Goal: Task Accomplishment & Management: Use online tool/utility

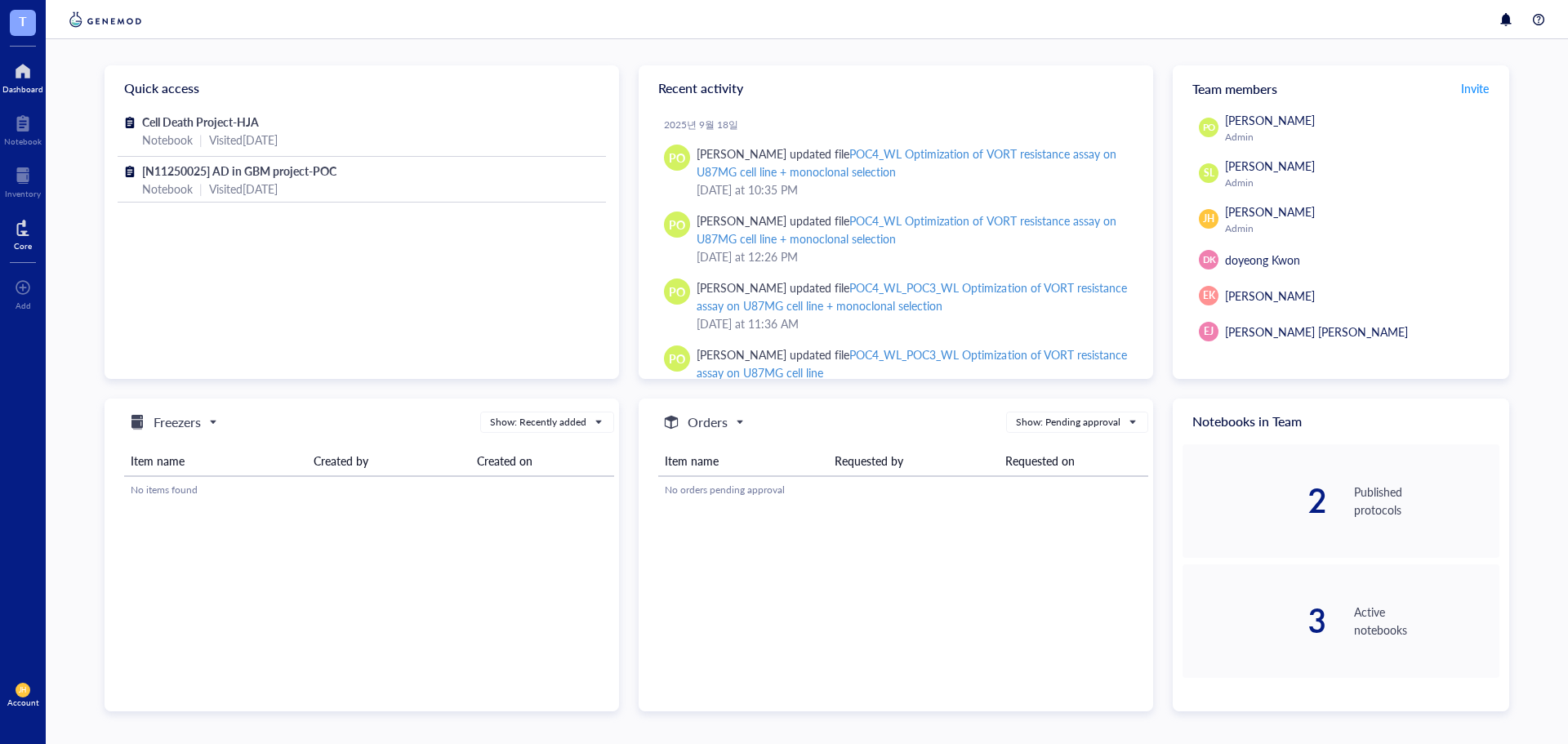
click at [12, 227] on div "Core" at bounding box center [23, 233] width 46 height 46
click at [32, 235] on div "Core" at bounding box center [23, 233] width 46 height 46
click at [20, 237] on div at bounding box center [23, 228] width 18 height 26
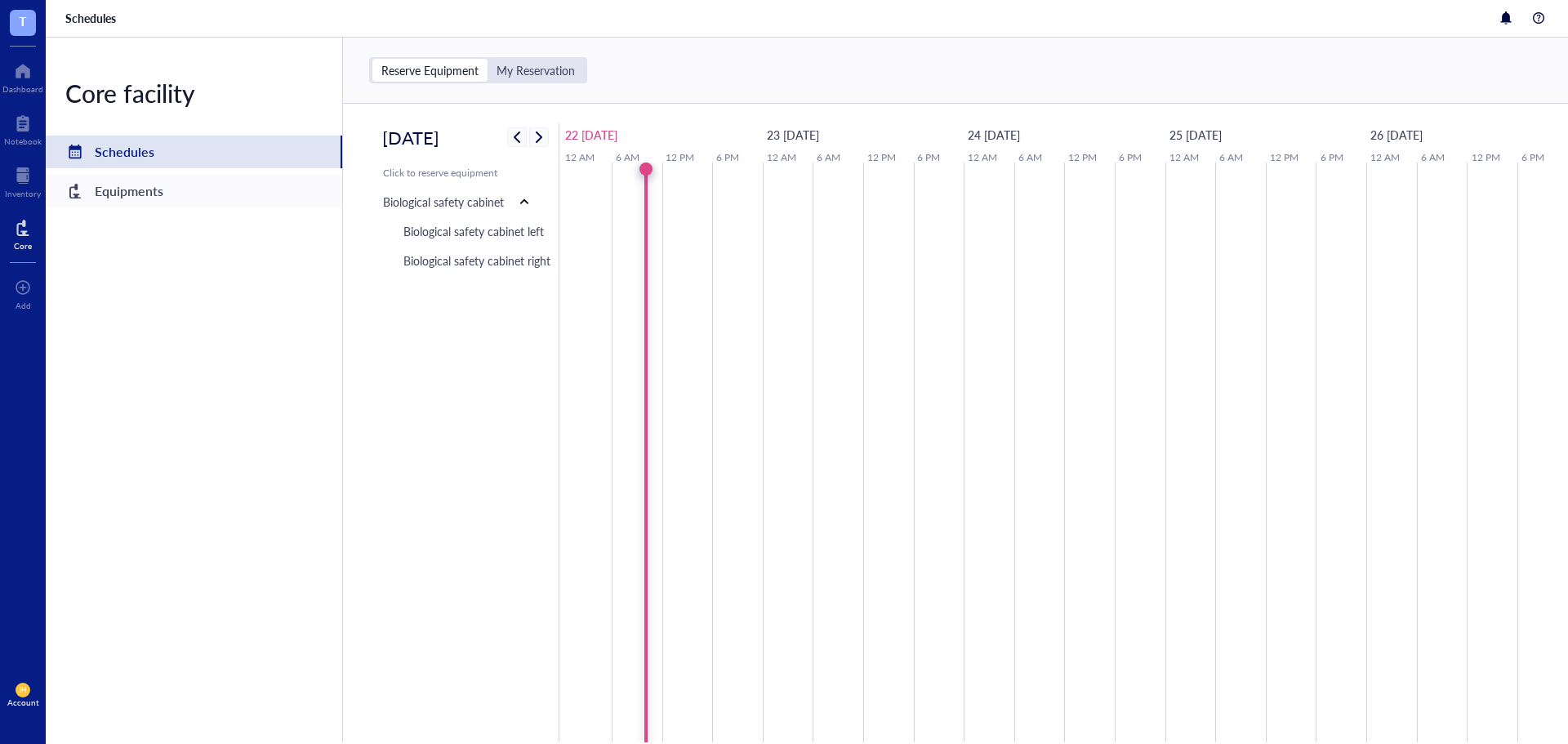
click at [229, 192] on div "Equipments" at bounding box center [194, 191] width 296 height 33
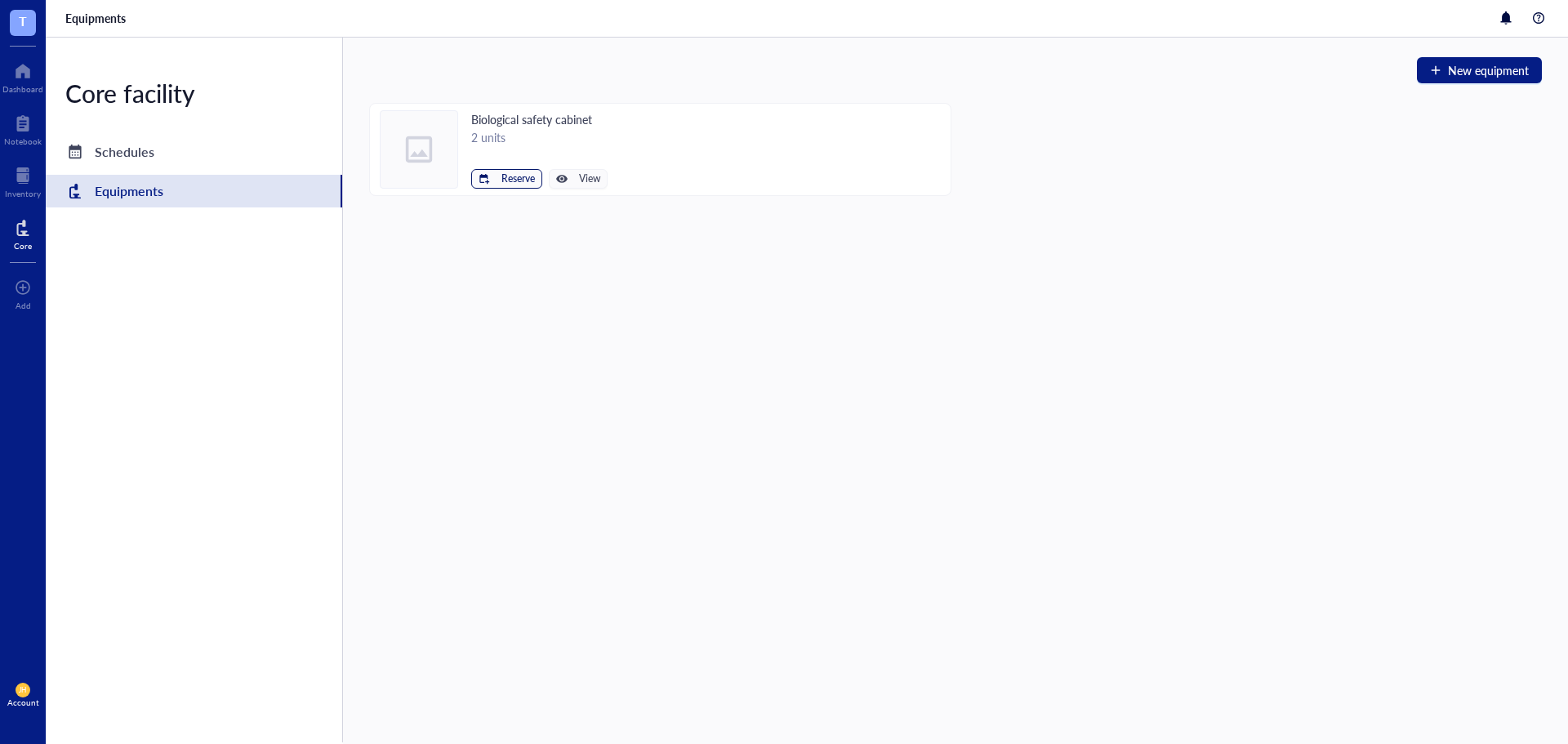
click at [513, 183] on span "Reserve" at bounding box center [518, 178] width 34 height 11
click at [511, 206] on span "Biological safety cabinet left" at bounding box center [457, 206] width 147 height 18
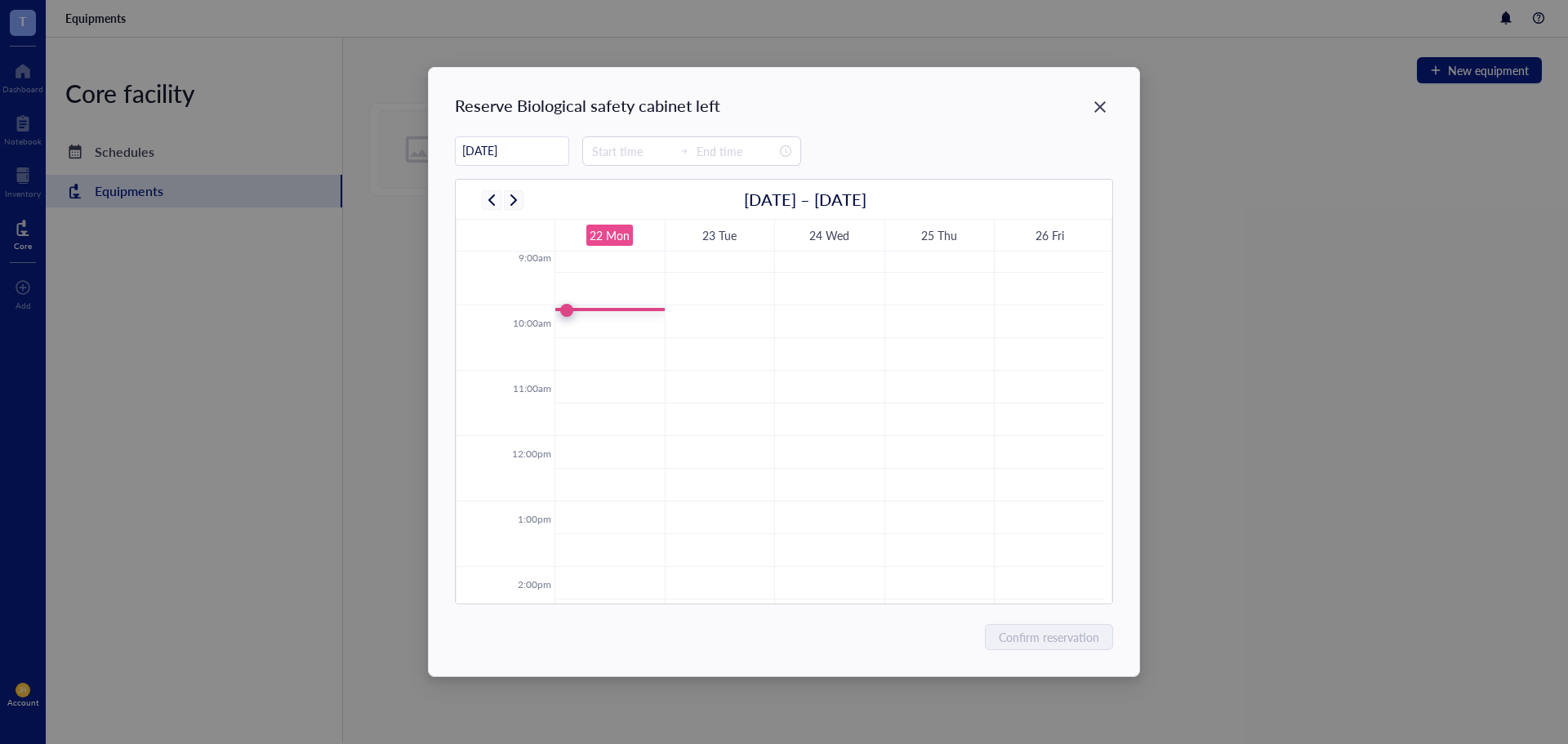
scroll to position [638, 0]
click at [616, 276] on td at bounding box center [829, 283] width 549 height 33
type input "10:00"
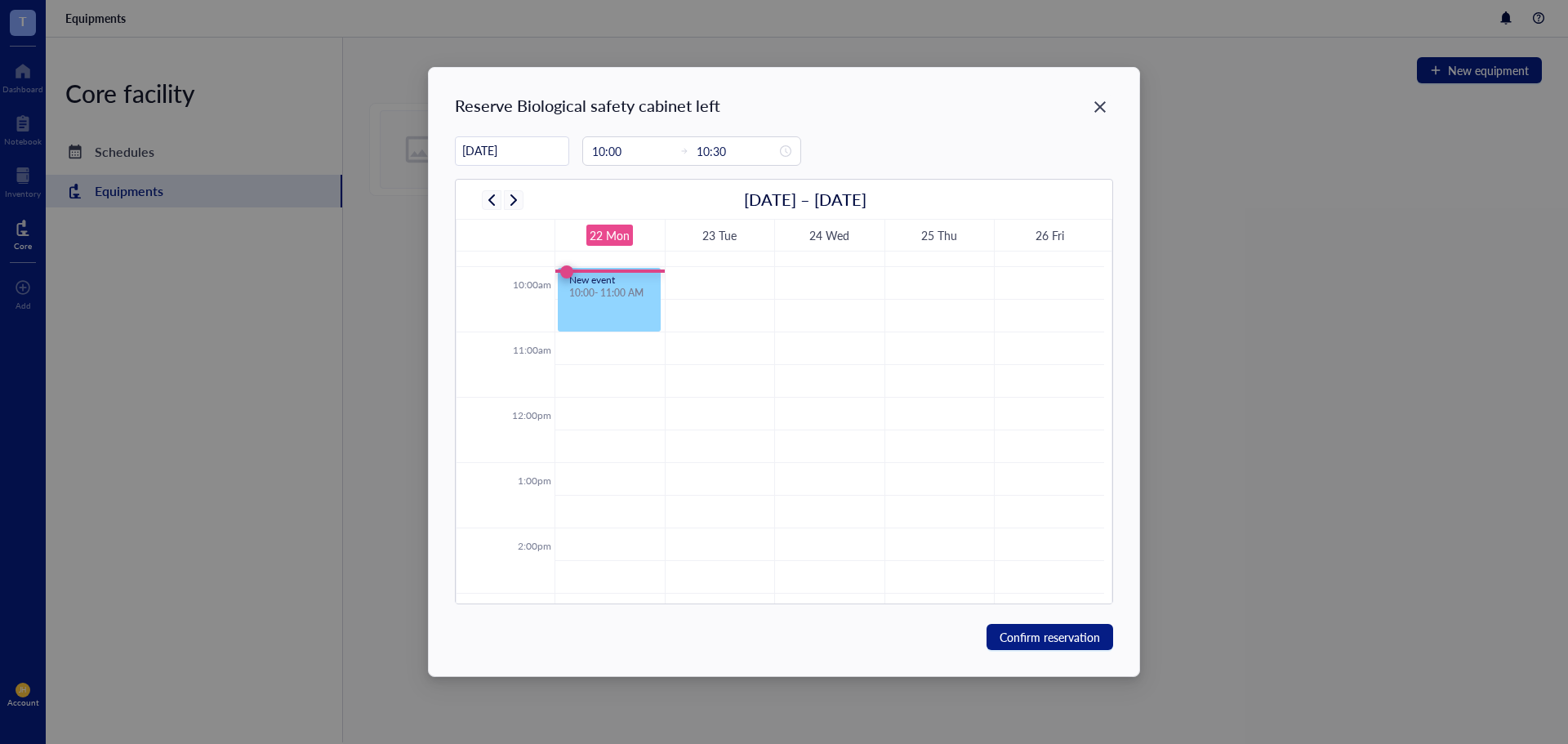
drag, startPoint x: 620, startPoint y: 299, endPoint x: 617, endPoint y: 319, distance: 20.2
click at [616, 327] on div "New event 10:00 - 10:30 AM New event 10:00 - 11:00 AM" at bounding box center [610, 398] width 110 height 1568
drag, startPoint x: 603, startPoint y: 333, endPoint x: 605, endPoint y: 349, distance: 16.1
click at [605, 349] on div "12:00am 1:00am 2:00am 3:00am 4:00am 5:00am 6:00am 7:00am 8:00am 9:00am 10:00am …" at bounding box center [780, 398] width 648 height 1568
type input "11:15"
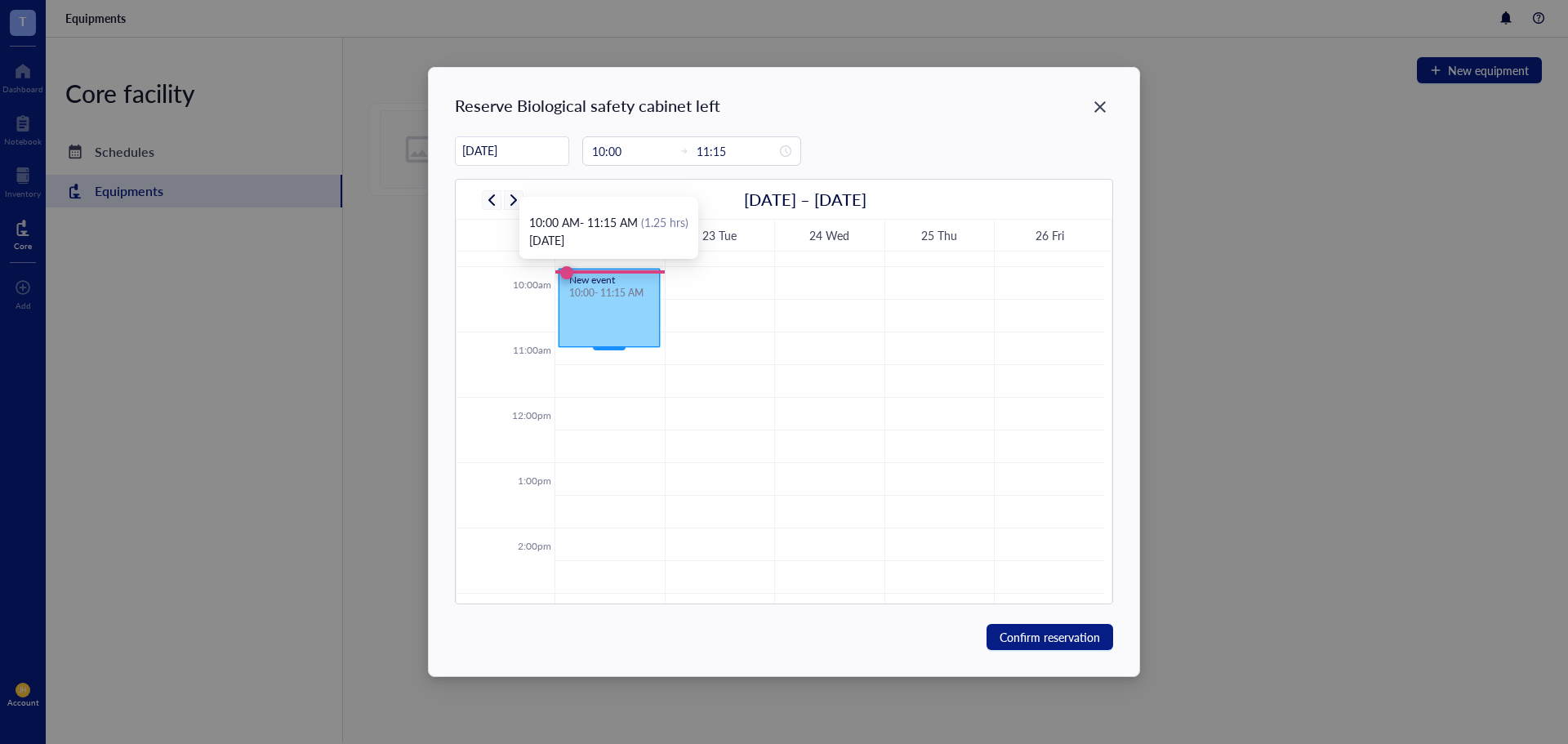
click at [601, 277] on div "New event" at bounding box center [609, 280] width 80 height 10
drag, startPoint x: 605, startPoint y: 268, endPoint x: 602, endPoint y: 281, distance: 13.3
click at [602, 281] on div "New event 10:00 - 11:15 AM" at bounding box center [609, 308] width 102 height 78
drag, startPoint x: 629, startPoint y: 297, endPoint x: 628, endPoint y: 346, distance: 49.0
click at [629, 329] on div "New event 10:00 - 11:15 AM" at bounding box center [609, 308] width 102 height 78
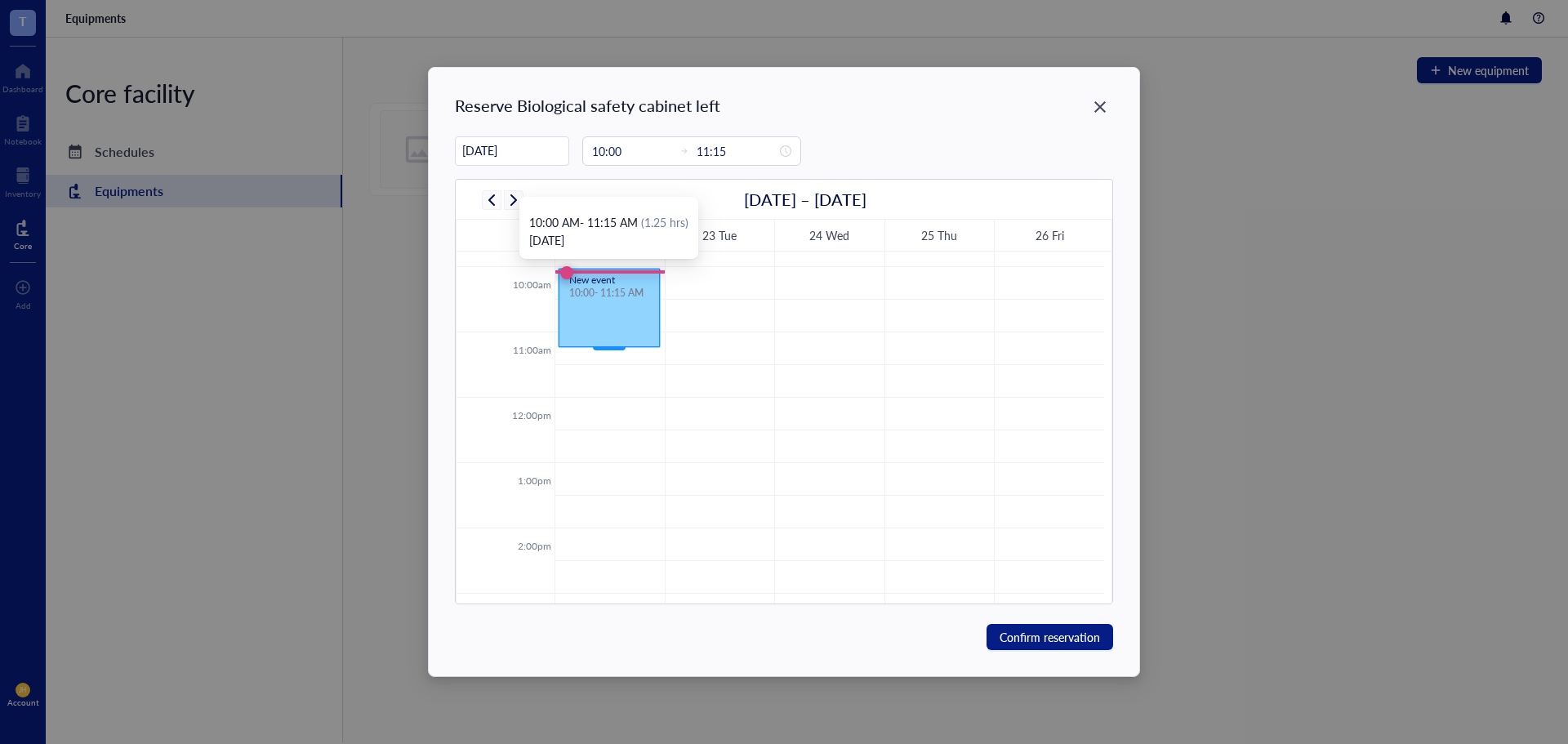
click at [617, 340] on div "New event 10:00 - 11:15 AM" at bounding box center [609, 308] width 102 height 78
click at [611, 269] on div "New event 10:00 - 11:15 AM" at bounding box center [609, 308] width 102 height 78
drag, startPoint x: 615, startPoint y: 271, endPoint x: 622, endPoint y: 288, distance: 18.4
click at [615, 272] on div "New event 10:00 - 11:15 AM" at bounding box center [609, 308] width 102 height 78
click at [623, 301] on div "New event 10:00 - 11:15 AM" at bounding box center [609, 308] width 102 height 78
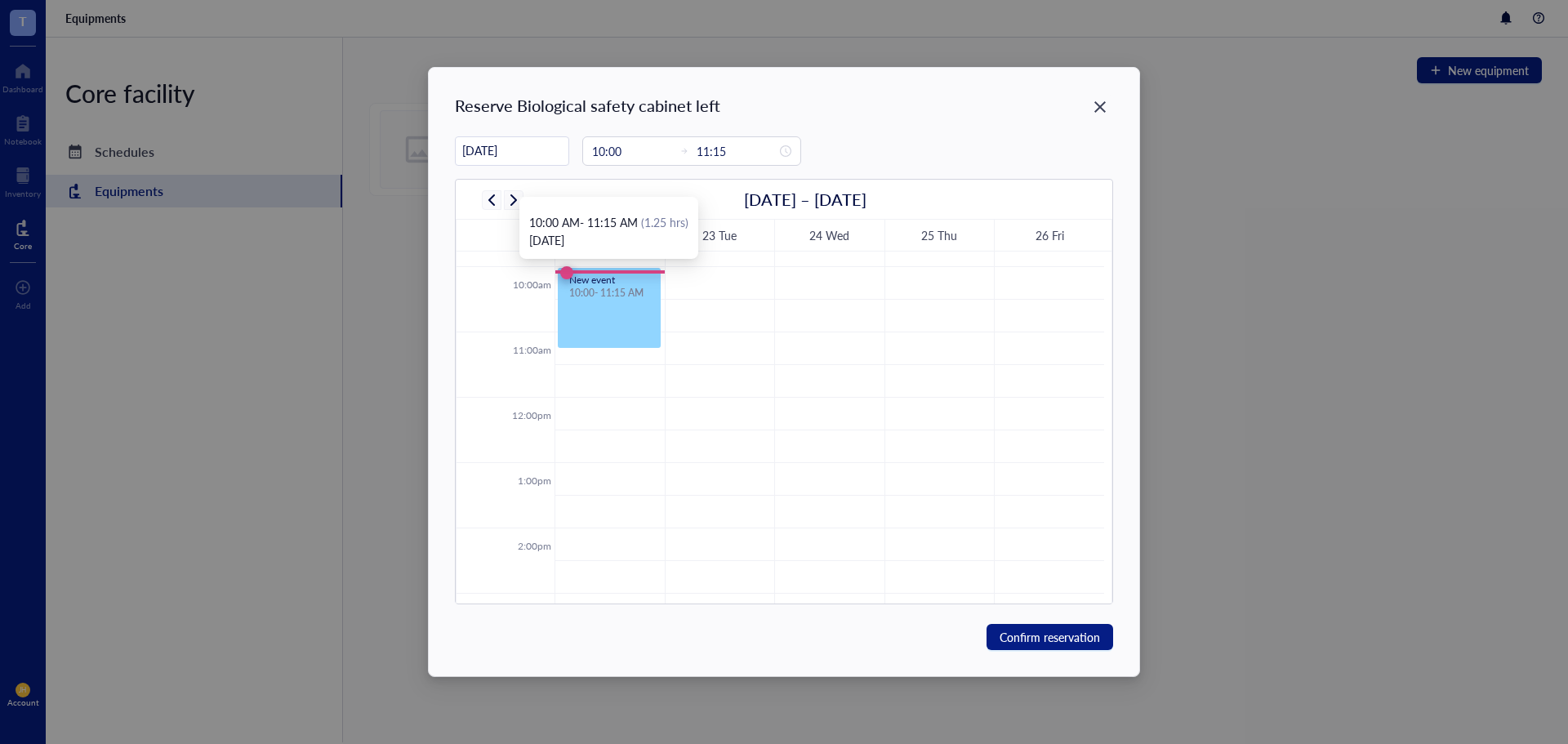
click at [668, 308] on td at bounding box center [829, 316] width 549 height 33
type input "[DATE]"
type input "10:30"
type input "11:00"
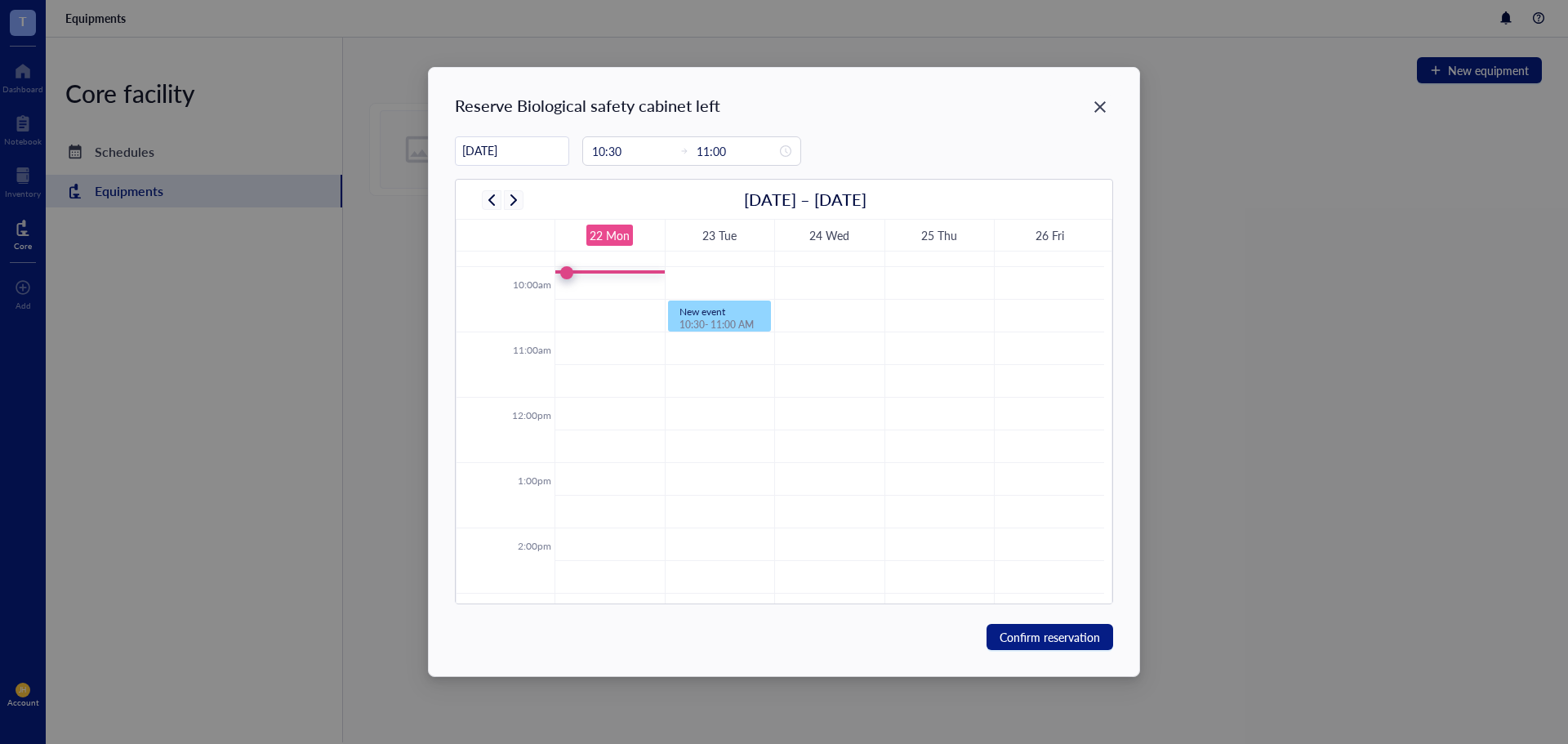
click at [619, 300] on td at bounding box center [829, 316] width 549 height 33
type input "[DATE]"
drag, startPoint x: 613, startPoint y: 330, endPoint x: 611, endPoint y: 362, distance: 32.1
click at [611, 362] on div "New event 10:30 - 11:00 AM New event 10:30 - 11:30 AM" at bounding box center [610, 398] width 110 height 1568
type input "11:30"
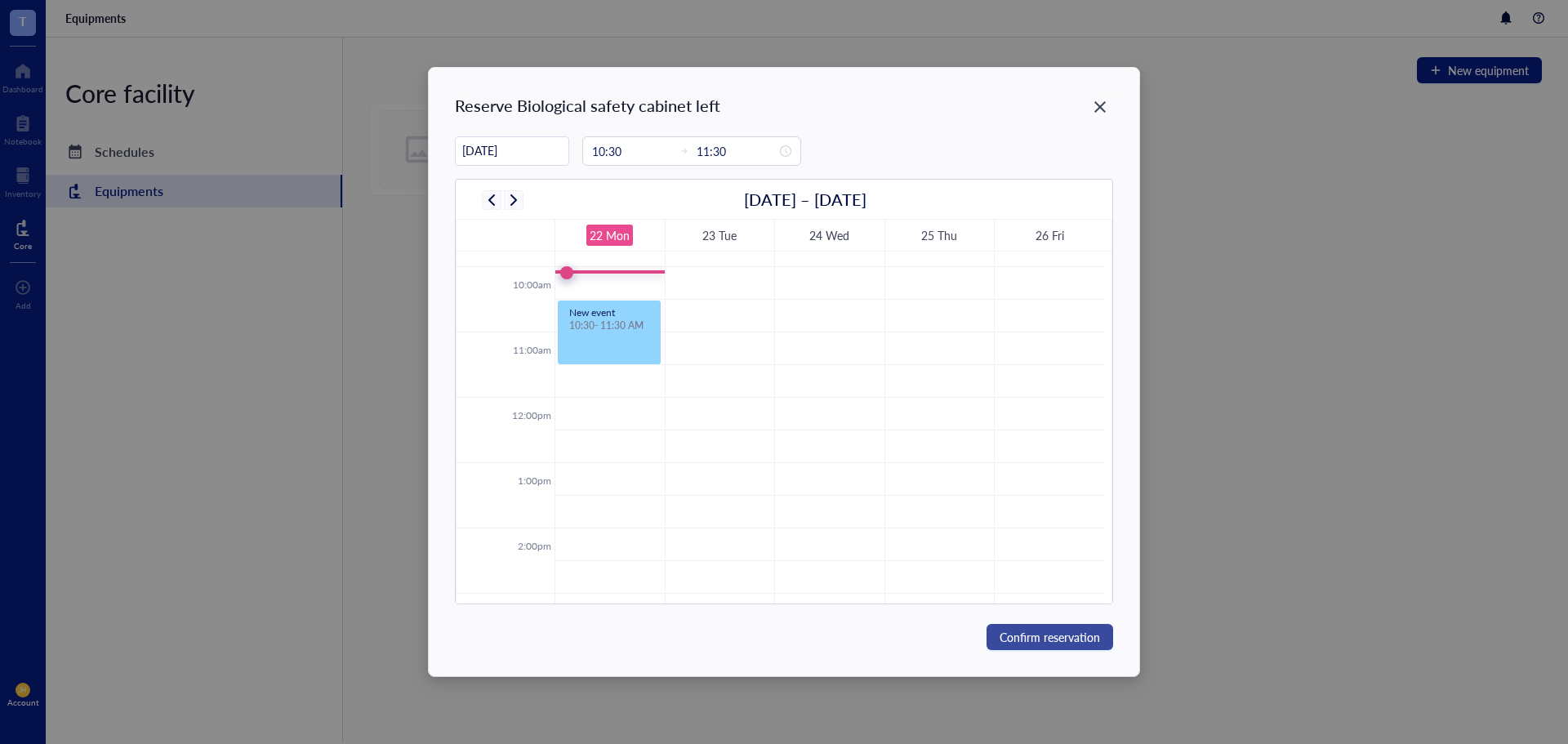
click at [1029, 635] on span "Confirm reservation" at bounding box center [1050, 637] width 101 height 18
